Goal: Navigation & Orientation: Find specific page/section

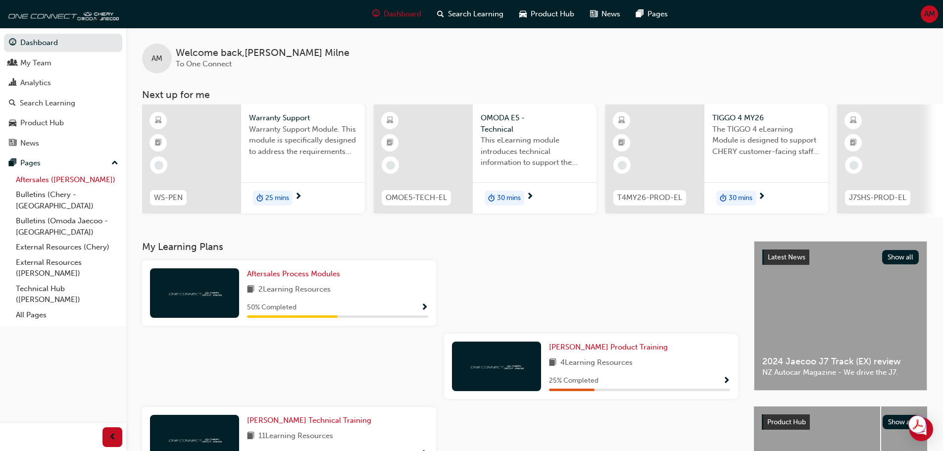
click at [49, 180] on link "Aftersales ([PERSON_NAME])" at bounding box center [67, 179] width 110 height 15
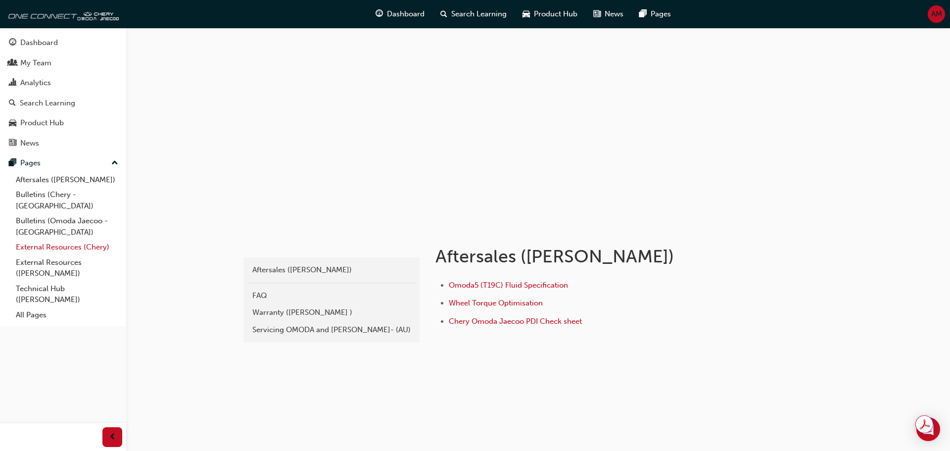
click at [48, 240] on link "External Resources (Chery)" at bounding box center [67, 247] width 110 height 15
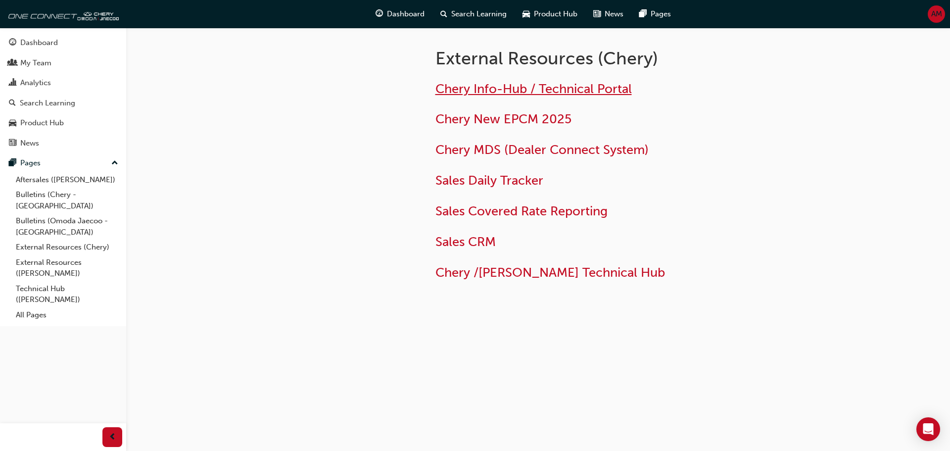
click at [494, 87] on span "Chery Info-Hub / Technical Portal" at bounding box center [534, 88] width 197 height 15
